Goal: Task Accomplishment & Management: Manage account settings

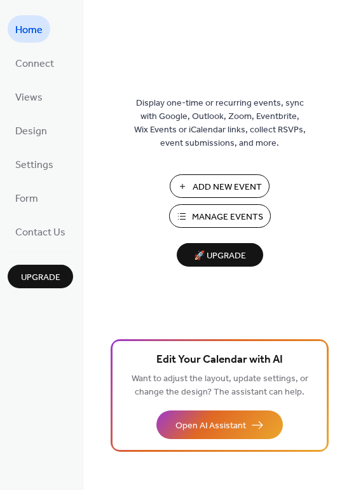
click at [227, 222] on span "Manage Events" at bounding box center [227, 217] width 71 height 13
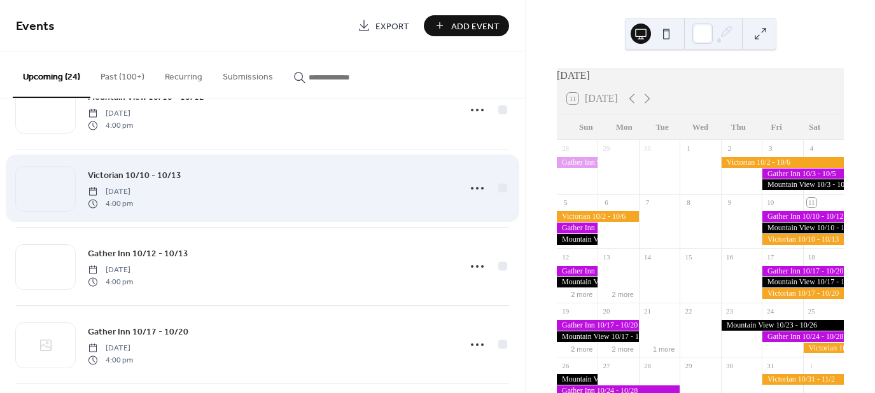
scroll to position [127, 0]
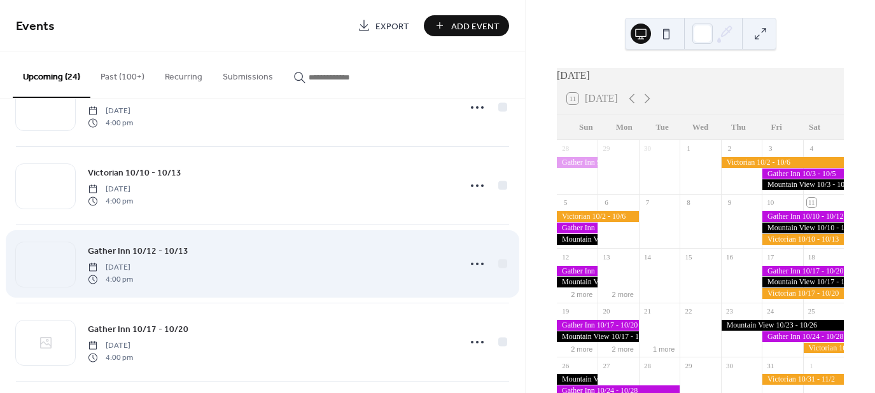
click at [369, 263] on div "Gather Inn 10/12 - 10/13 [DATE] 4:00 pm" at bounding box center [270, 264] width 364 height 41
click at [470, 262] on icon at bounding box center [477, 264] width 20 height 20
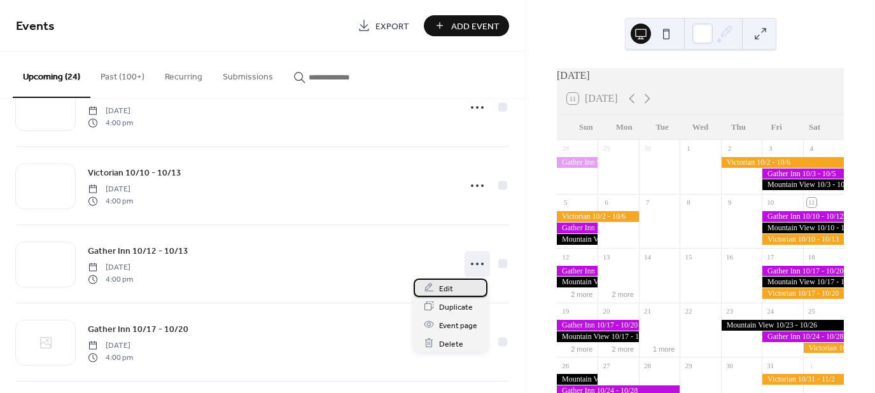
click at [451, 291] on span "Edit" at bounding box center [446, 288] width 14 height 13
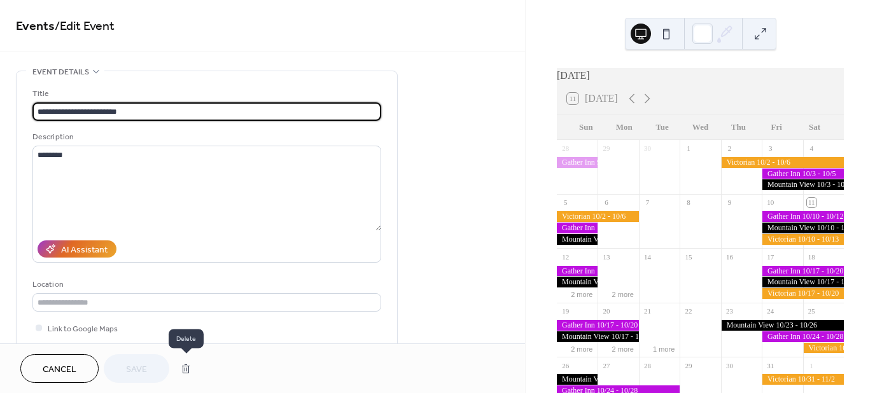
click at [186, 368] on button "button" at bounding box center [185, 368] width 23 height 25
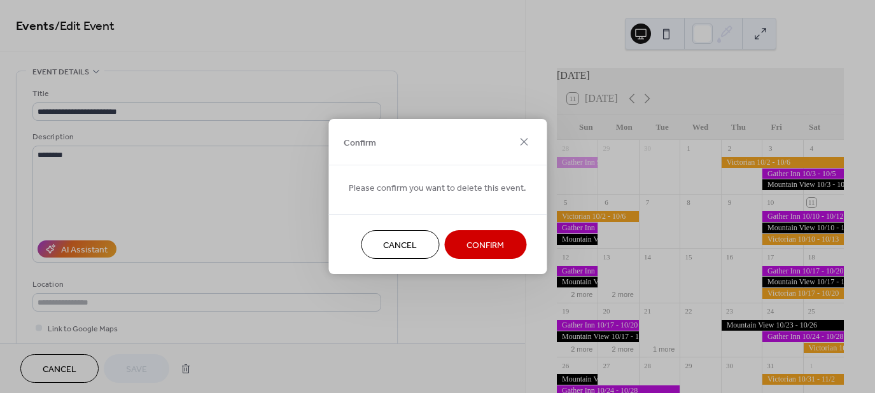
click at [499, 249] on span "Confirm" at bounding box center [485, 245] width 38 height 13
